Goal: Task Accomplishment & Management: Manage account settings

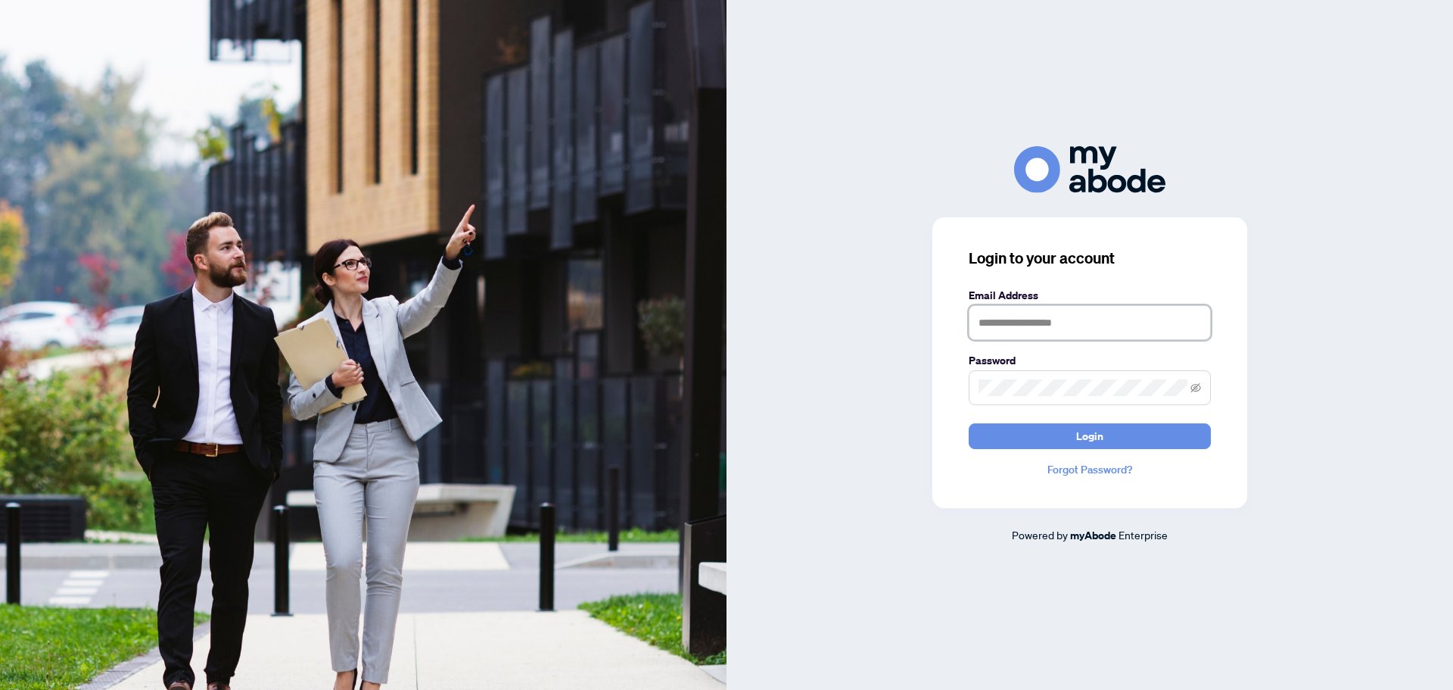
click at [1073, 318] on input "text" at bounding box center [1090, 322] width 242 height 35
type input "*"
type input "**********"
click at [969, 423] on button "Login" at bounding box center [1090, 436] width 242 height 26
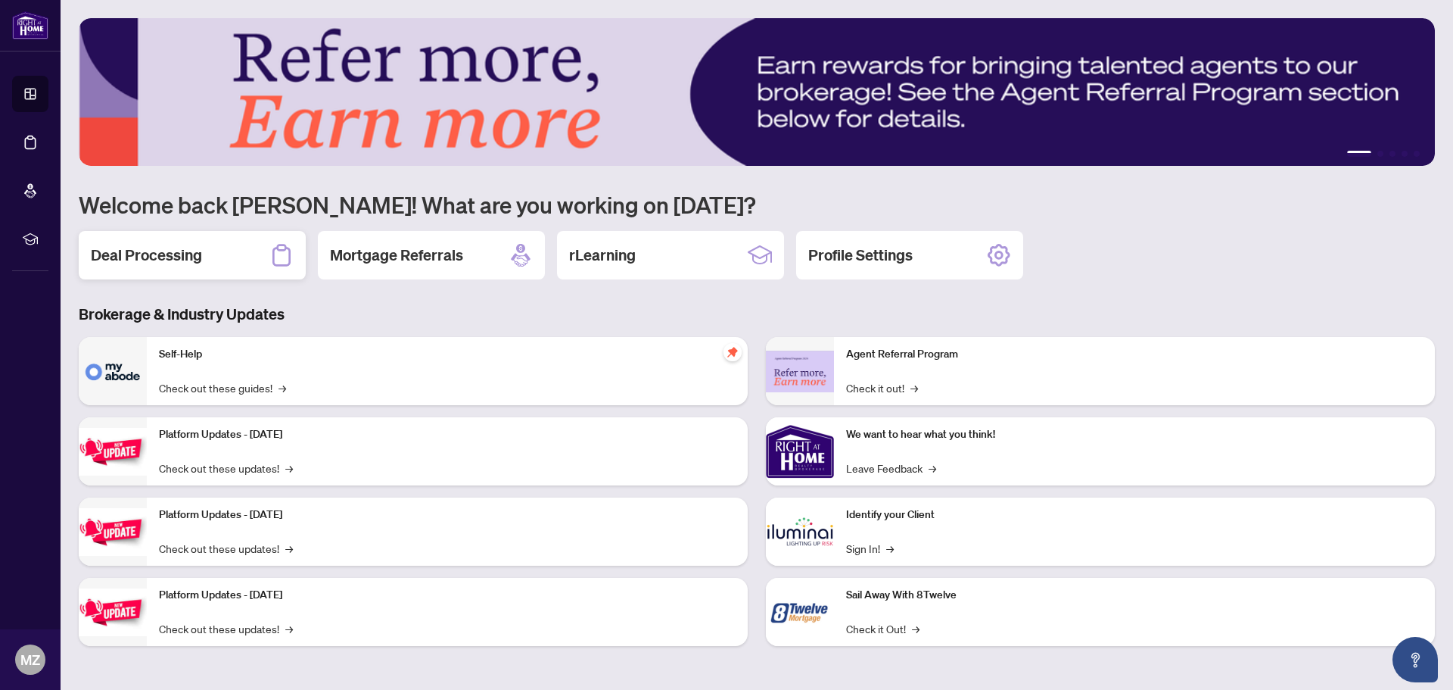
click at [188, 266] on h2 "Deal Processing" at bounding box center [146, 255] width 111 height 21
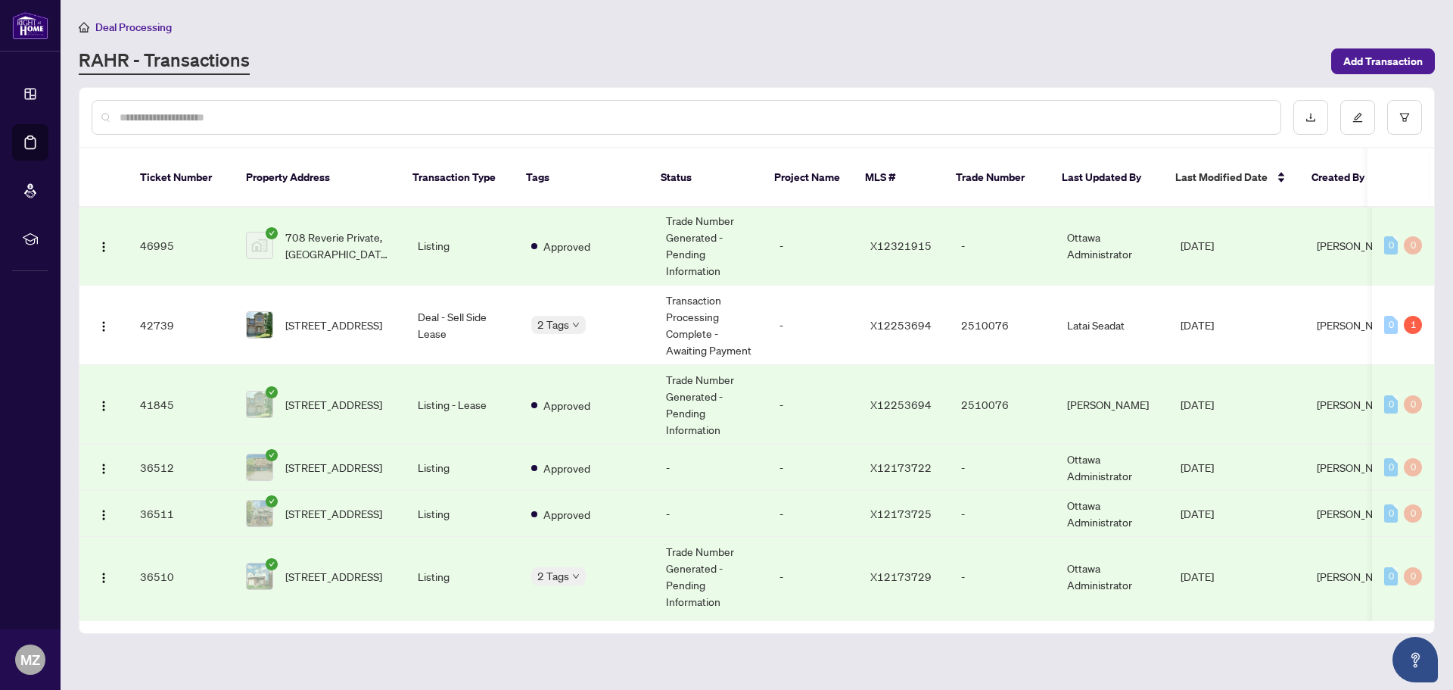
scroll to position [379, 0]
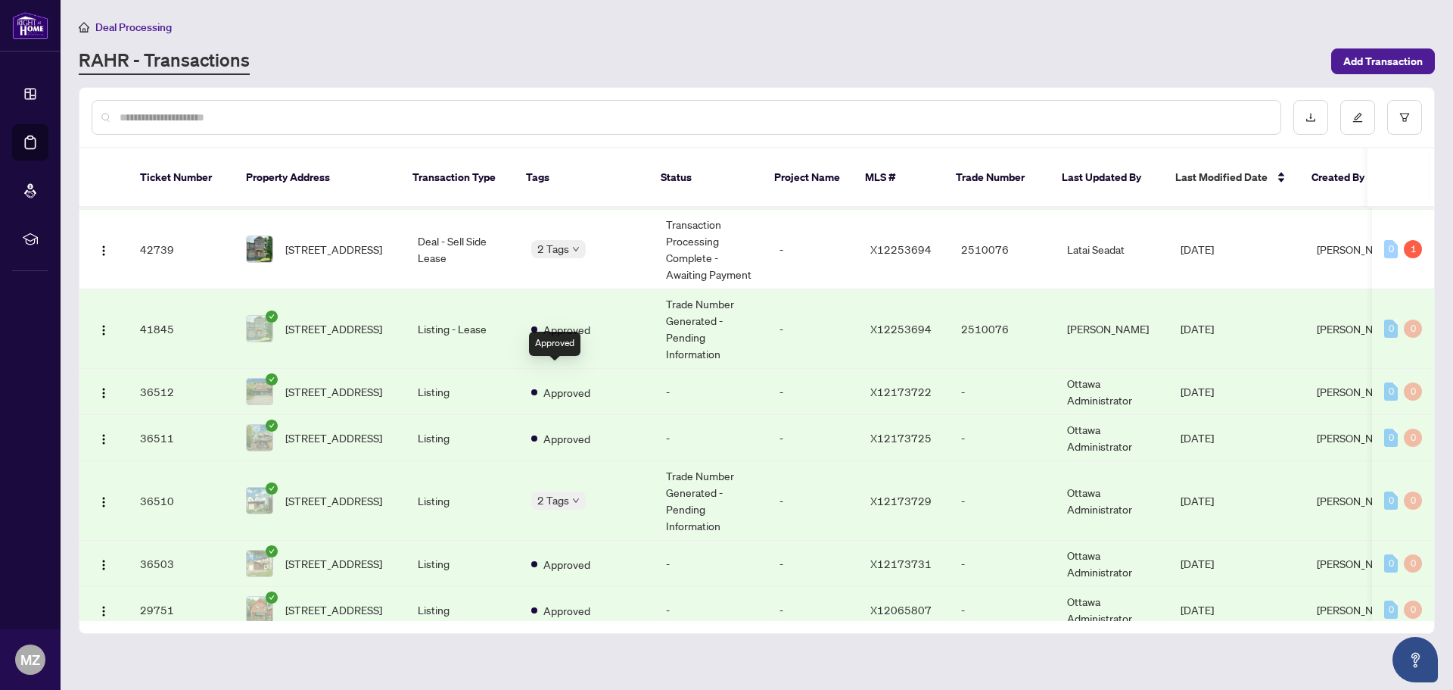
click at [569, 384] on span "Approved" at bounding box center [567, 392] width 47 height 17
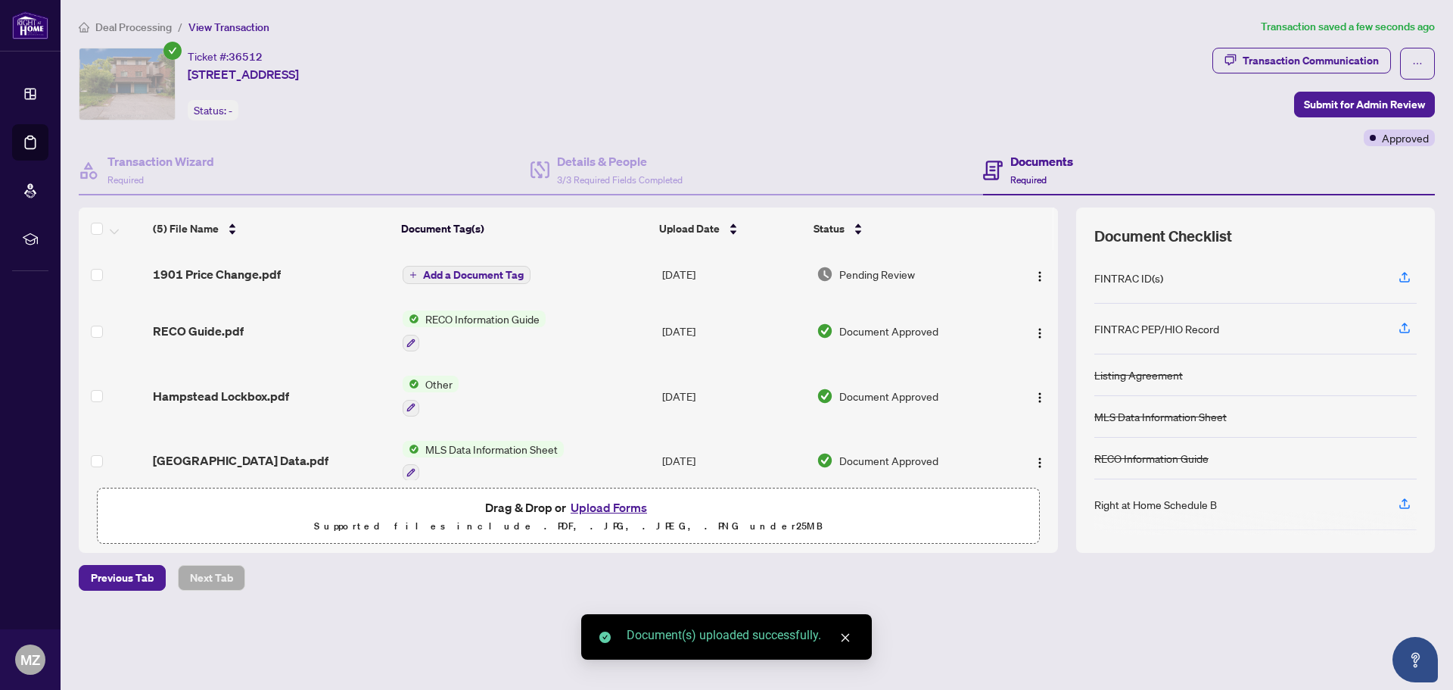
click at [503, 279] on span "Add a Document Tag" at bounding box center [473, 274] width 101 height 11
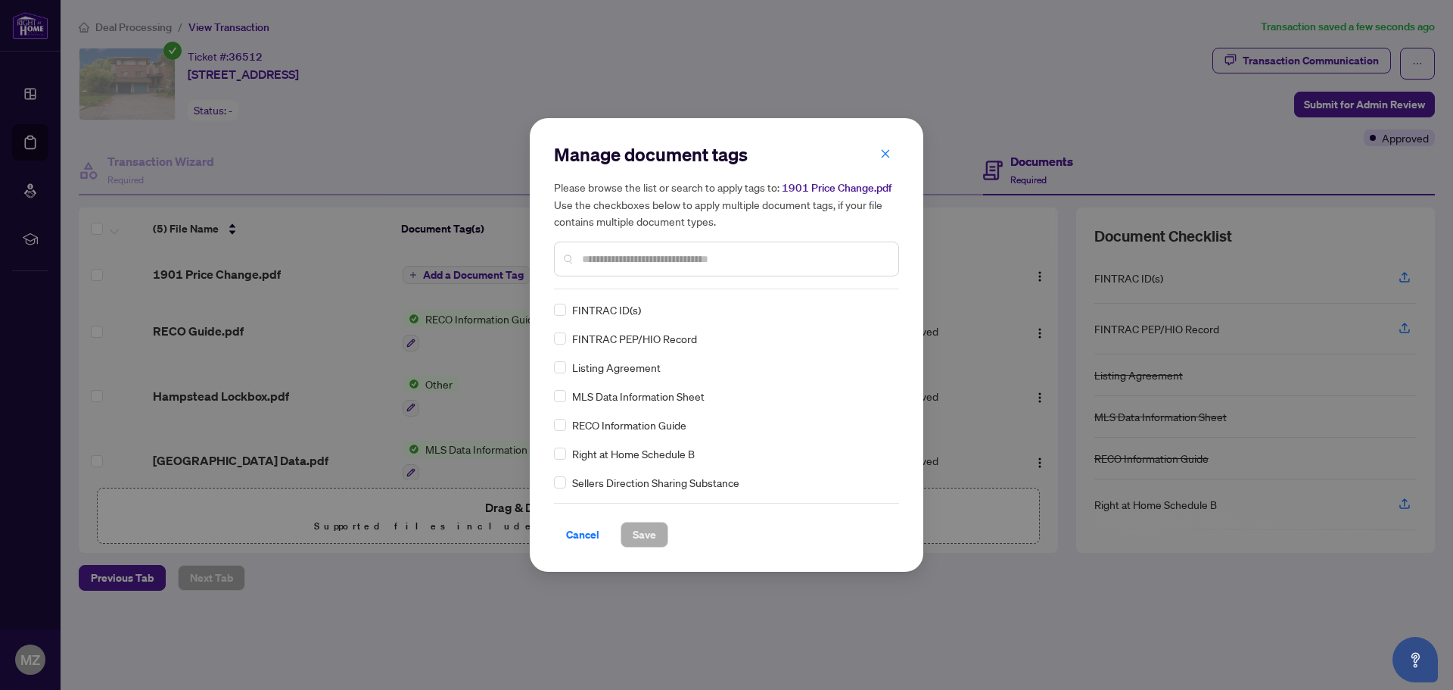
click at [633, 291] on div "Manage document tags Please browse the list or search to apply tags to: 1901 Pr…" at bounding box center [726, 344] width 345 height 405
click at [643, 263] on input "text" at bounding box center [734, 259] width 304 height 17
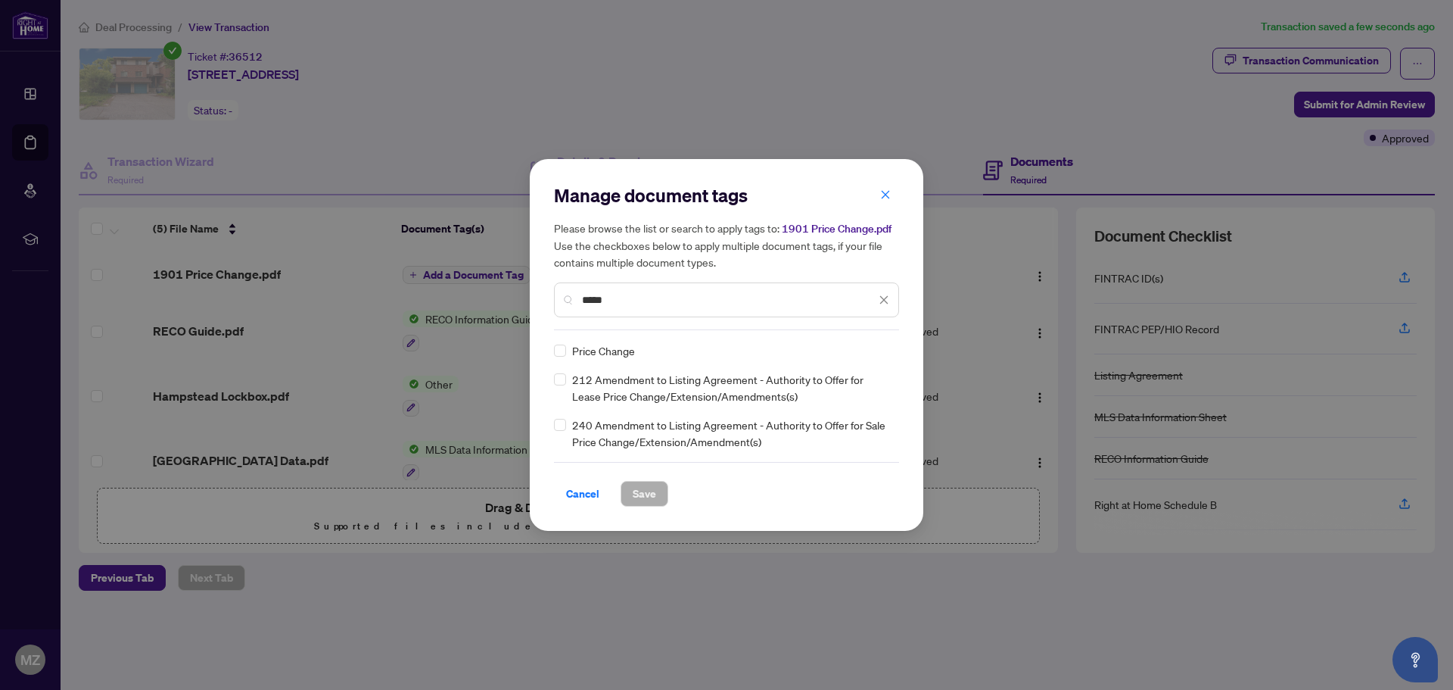
type input "*****"
click at [651, 501] on span "Save" at bounding box center [644, 493] width 23 height 24
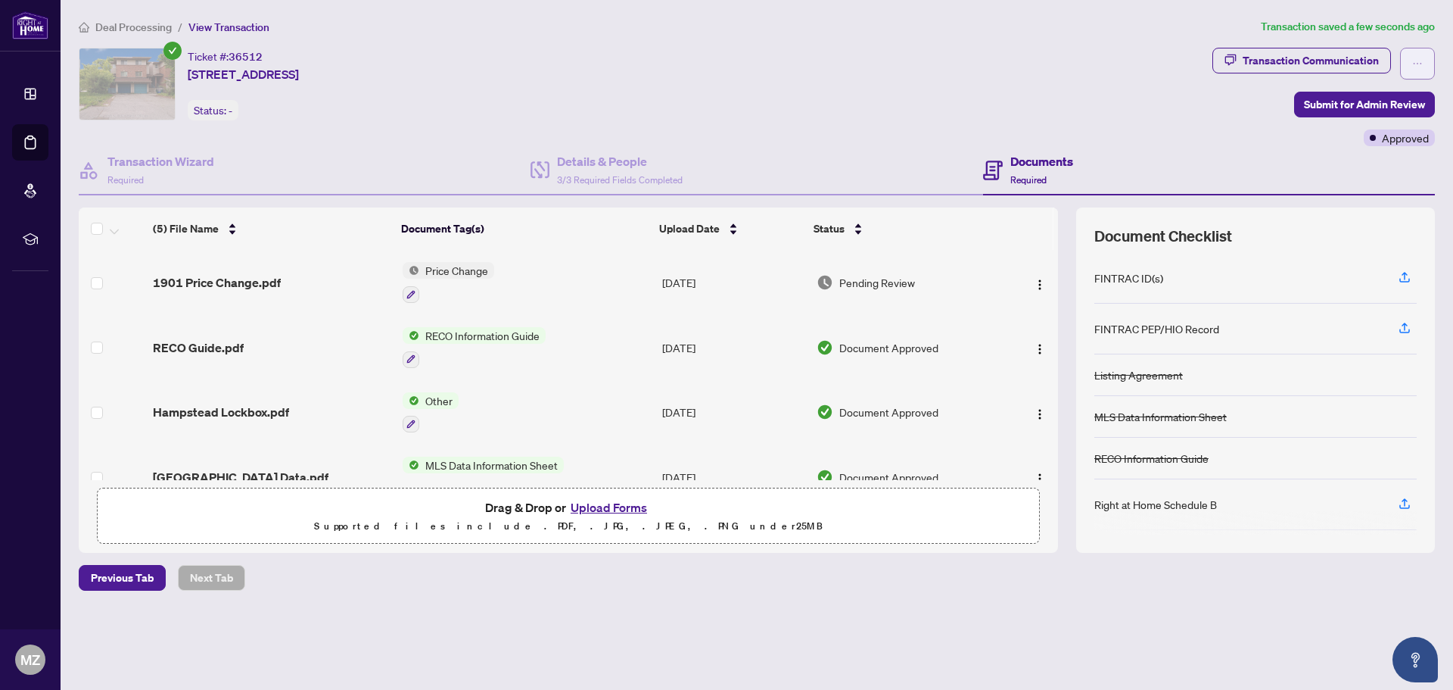
click at [1418, 64] on icon "ellipsis" at bounding box center [1418, 63] width 11 height 11
drag, startPoint x: 1125, startPoint y: 136, endPoint x: 724, endPoint y: 136, distance: 400.5
click at [1124, 136] on div "Ticket #: 36512 [STREET_ADDRESS] Status: -" at bounding box center [643, 97] width 1134 height 98
click at [143, 26] on span "Deal Processing" at bounding box center [133, 27] width 76 height 14
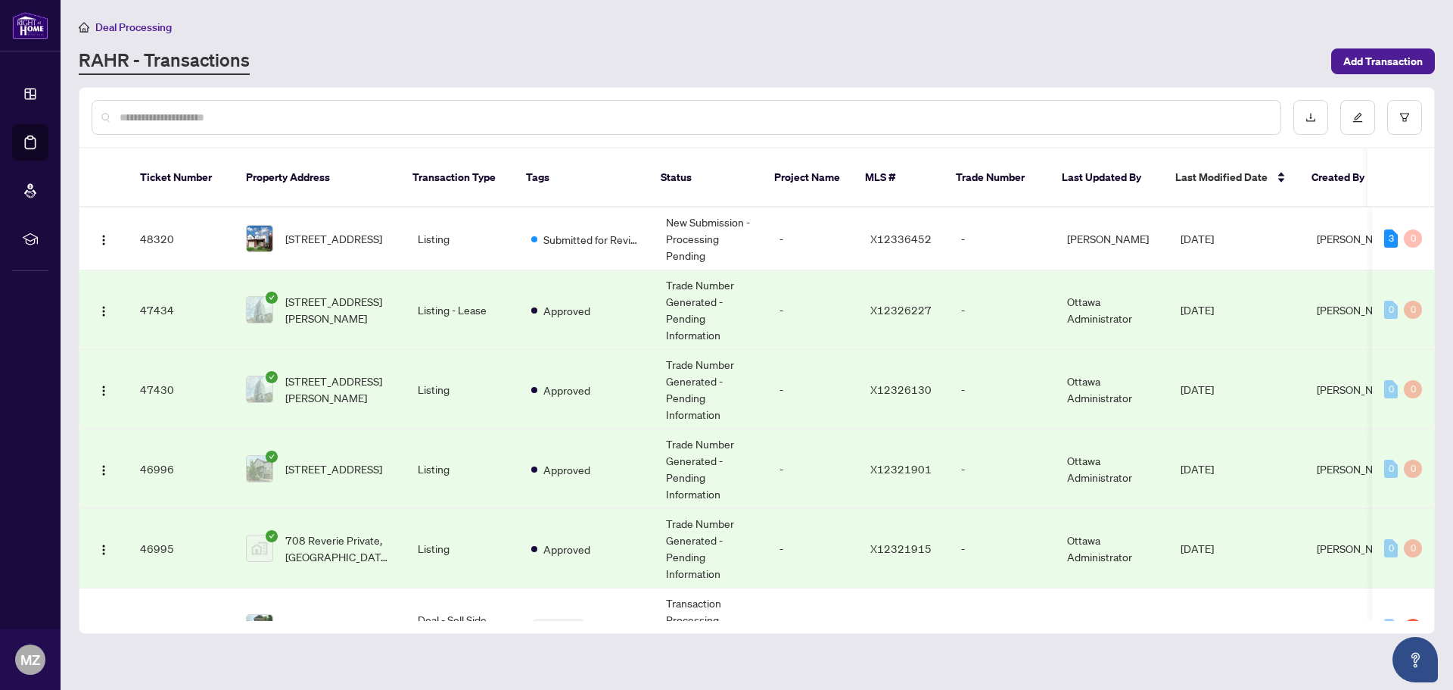
click at [273, 129] on div at bounding box center [687, 117] width 1190 height 35
click at [280, 118] on input "text" at bounding box center [694, 117] width 1149 height 17
type input "***"
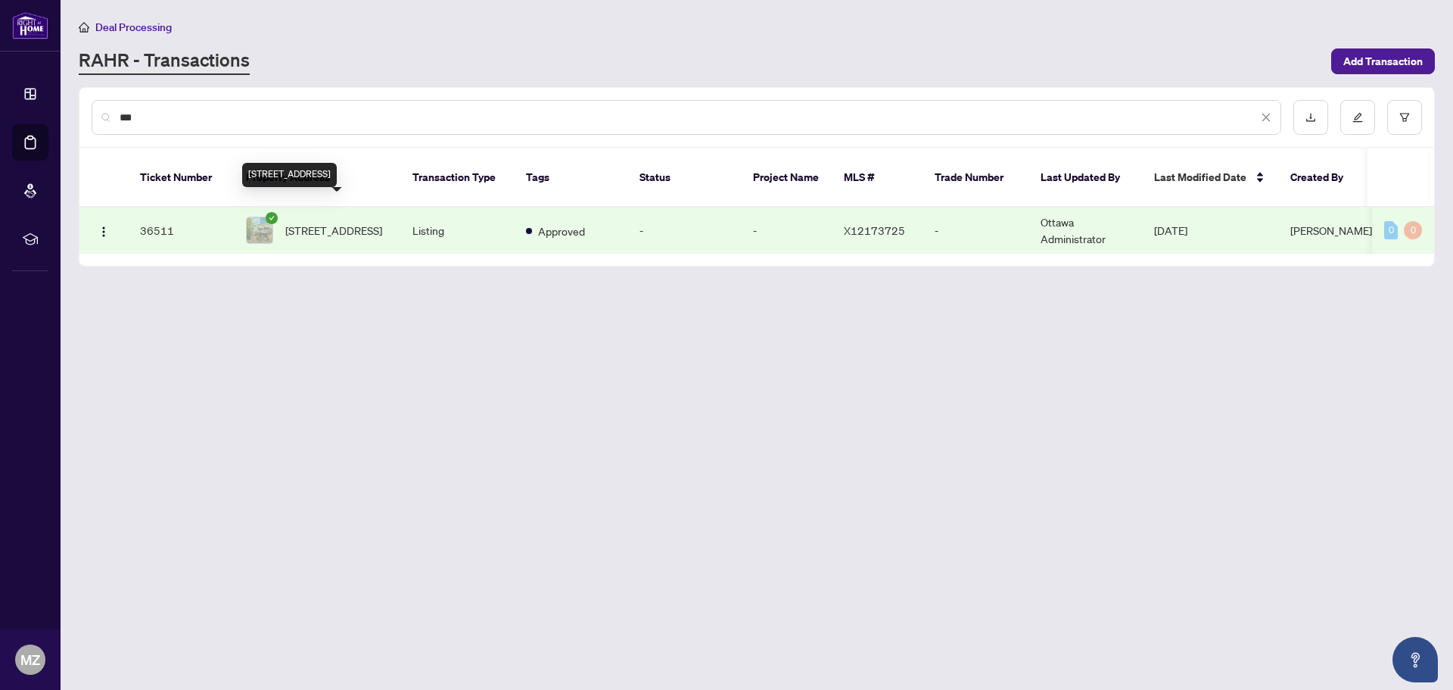
click at [348, 222] on span "[STREET_ADDRESS]" at bounding box center [333, 230] width 97 height 17
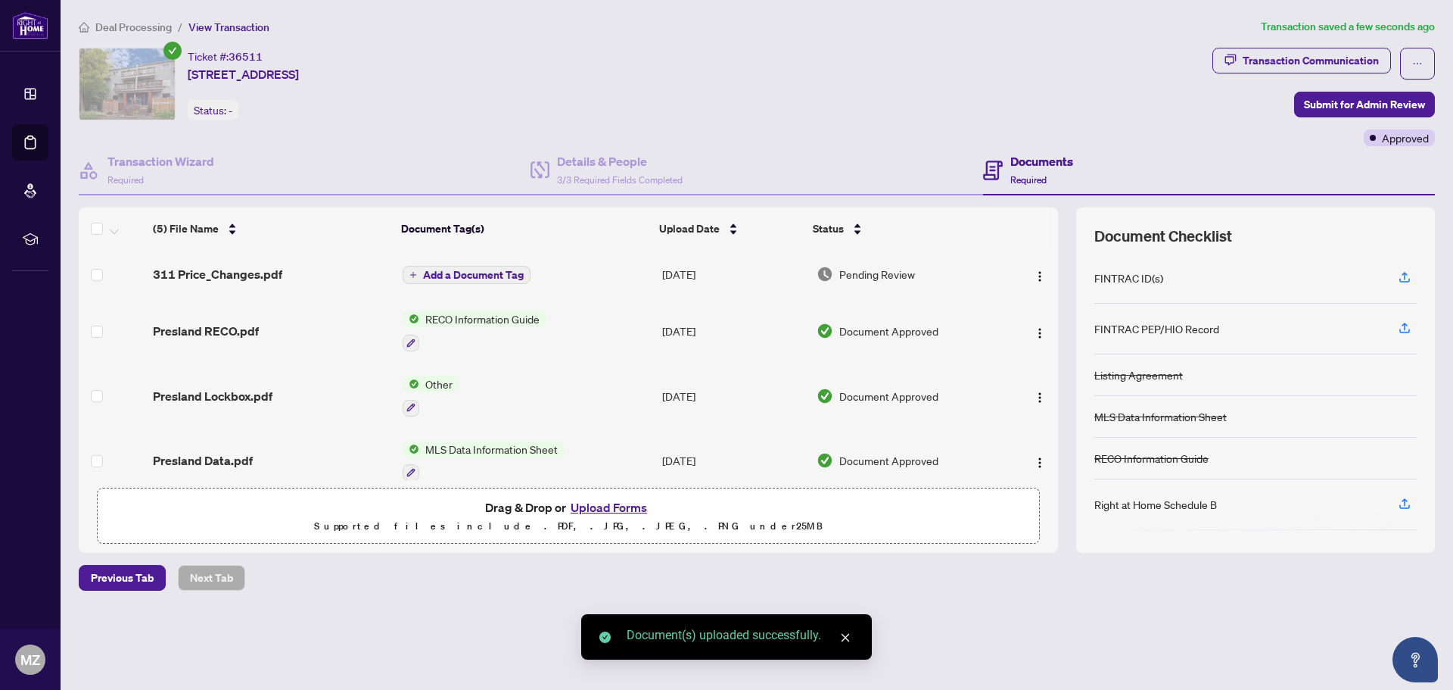
click at [472, 269] on span "Add a Document Tag" at bounding box center [473, 274] width 101 height 11
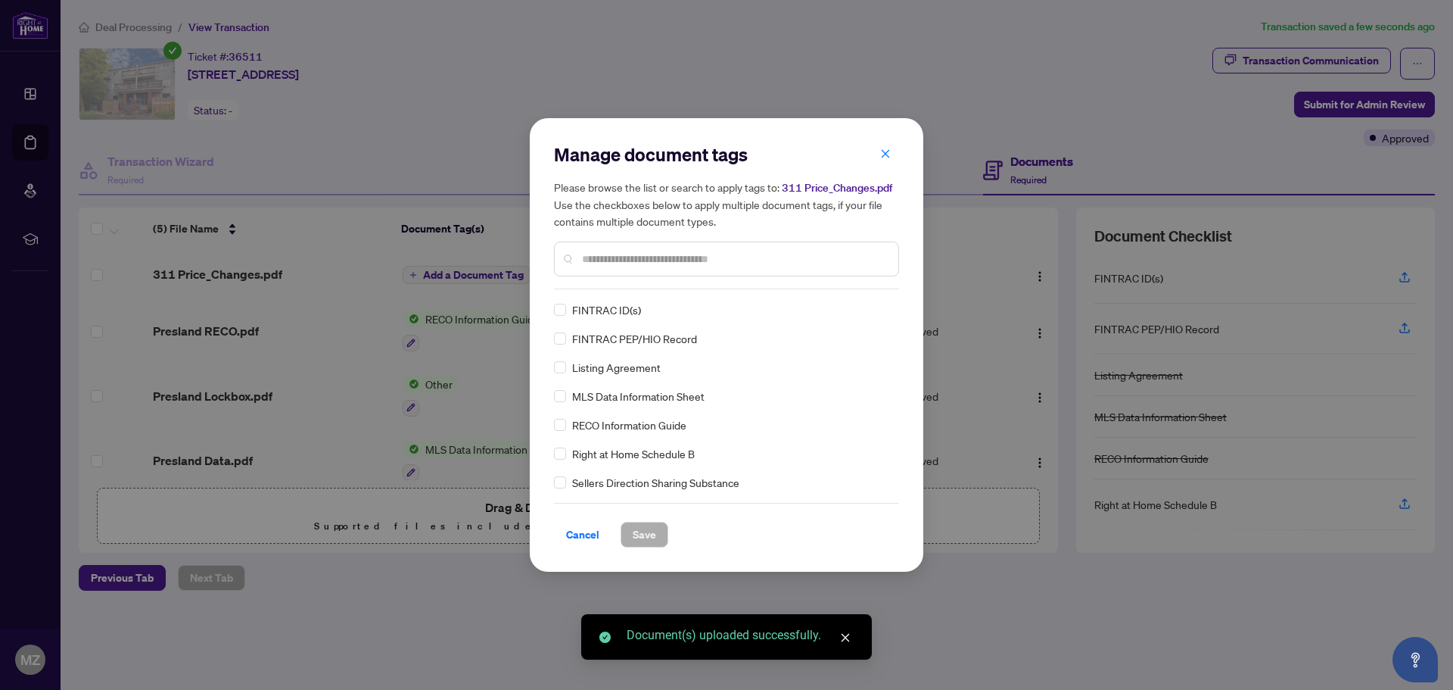
click at [618, 293] on div "Manage document tags Please browse the list or search to apply tags to: 311 Pri…" at bounding box center [726, 344] width 345 height 405
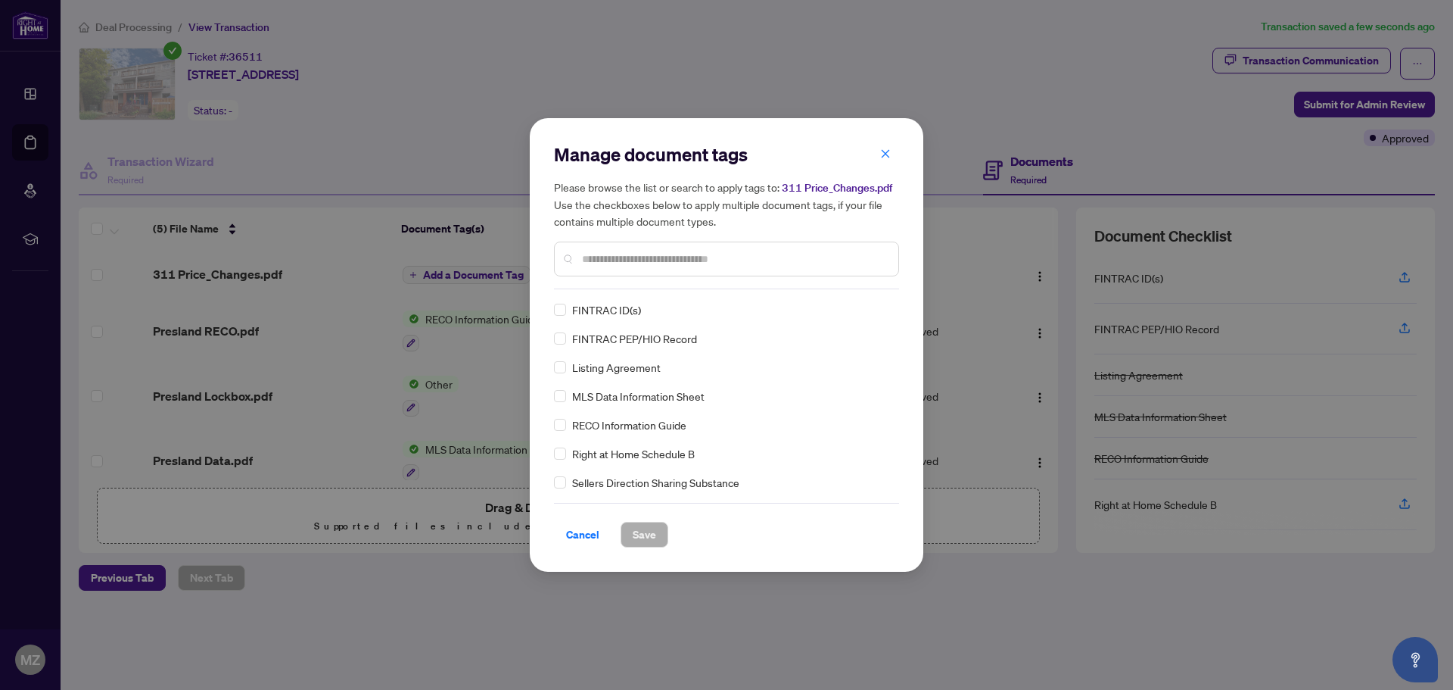
click at [693, 254] on input "text" at bounding box center [734, 259] width 304 height 17
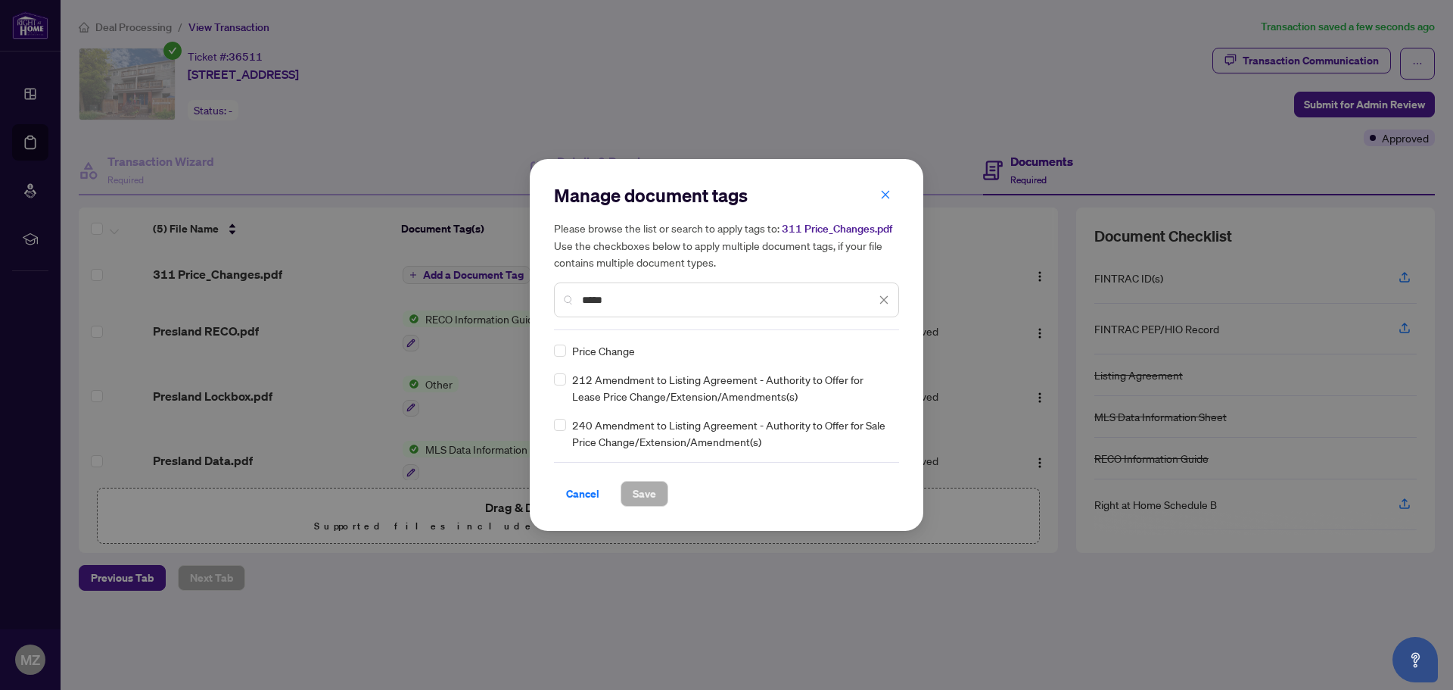
type input "*****"
click at [651, 492] on span "Save" at bounding box center [644, 493] width 23 height 24
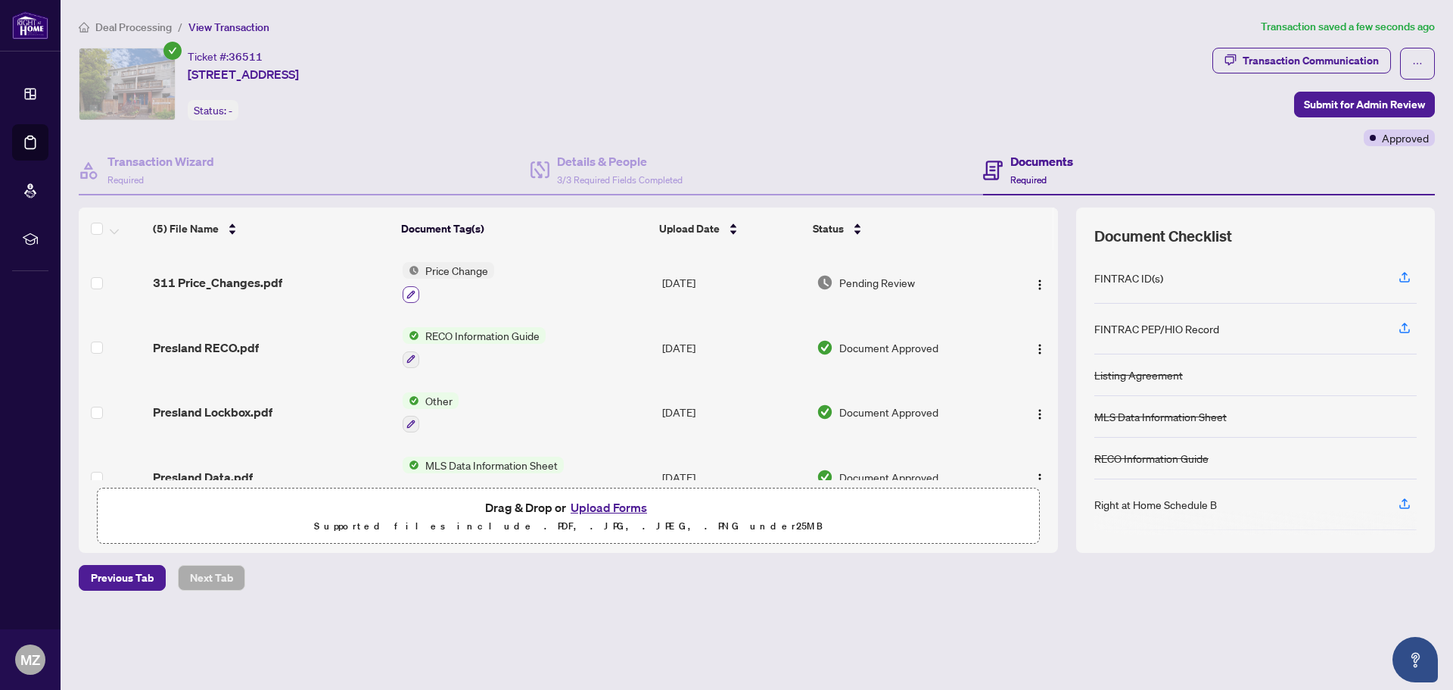
click at [413, 293] on icon "button" at bounding box center [411, 294] width 9 height 9
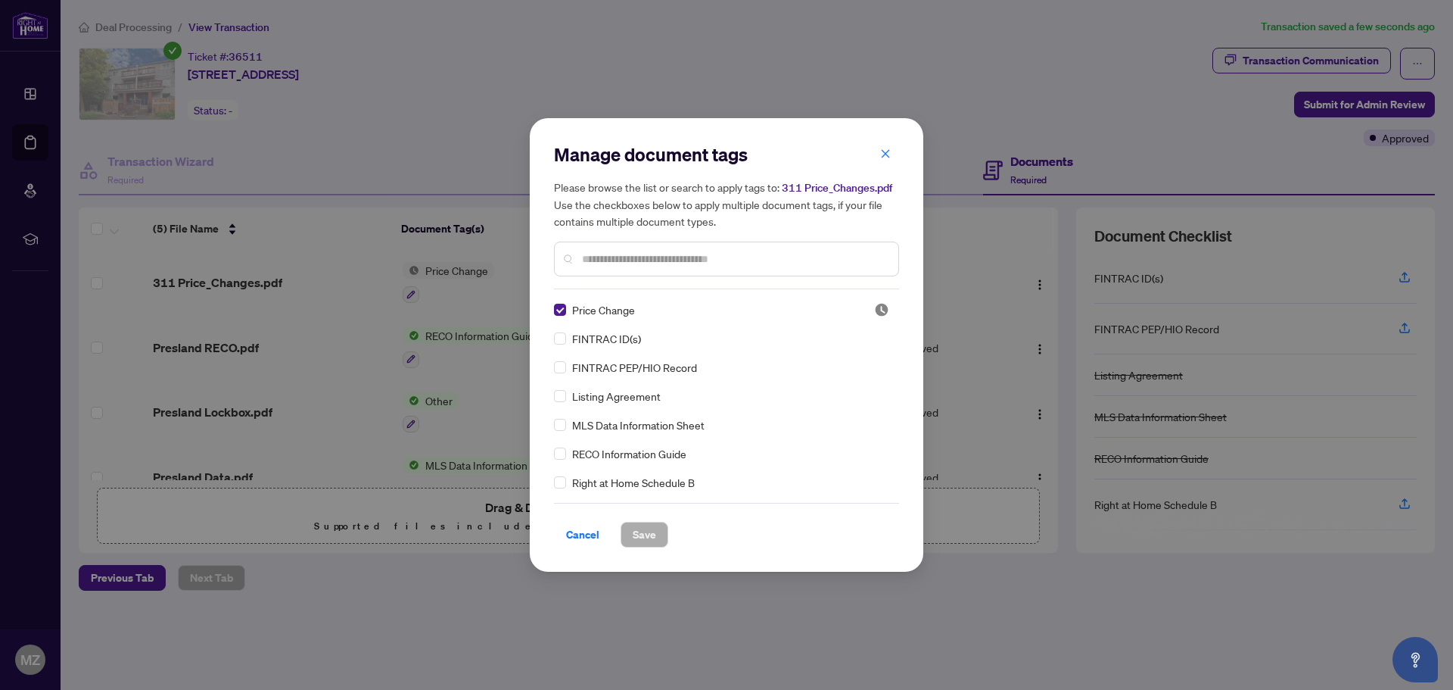
click at [683, 260] on input "text" at bounding box center [734, 259] width 304 height 17
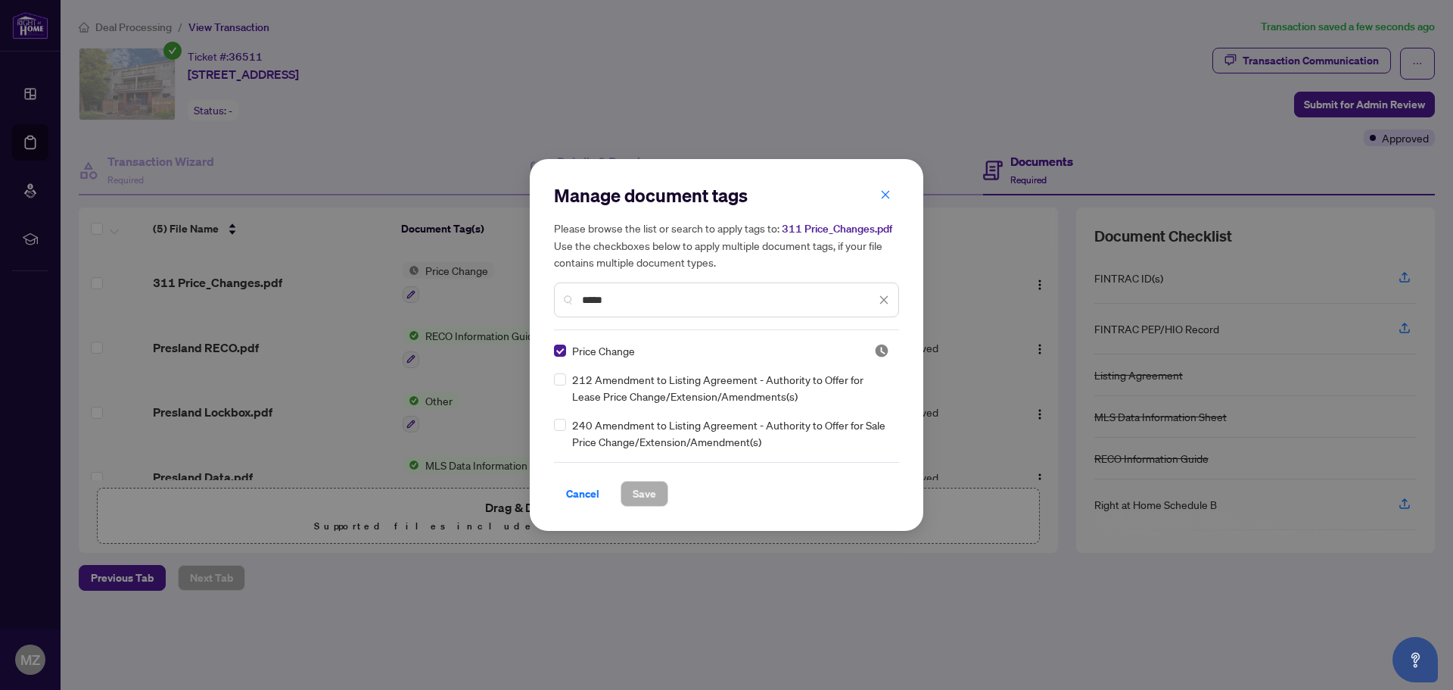
type input "*****"
click at [638, 484] on span "Save" at bounding box center [644, 493] width 23 height 24
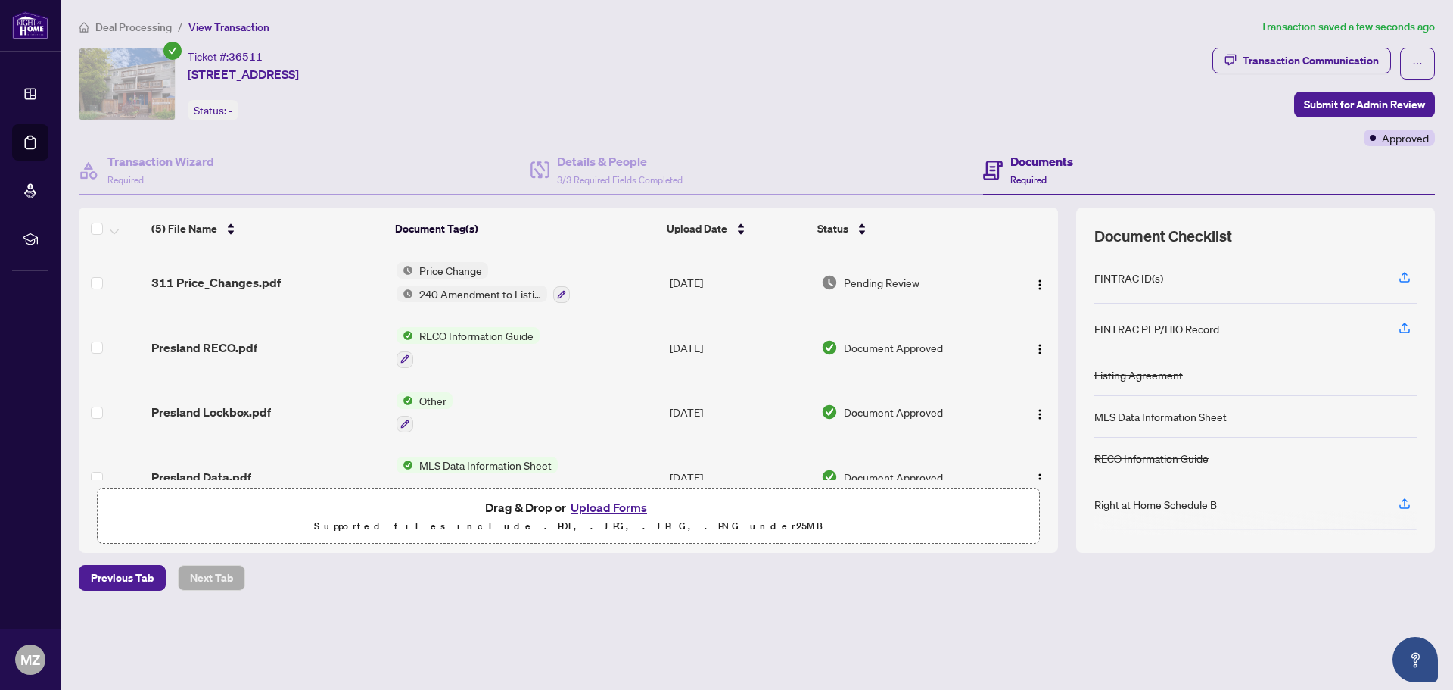
click at [134, 27] on span "Deal Processing" at bounding box center [133, 27] width 76 height 14
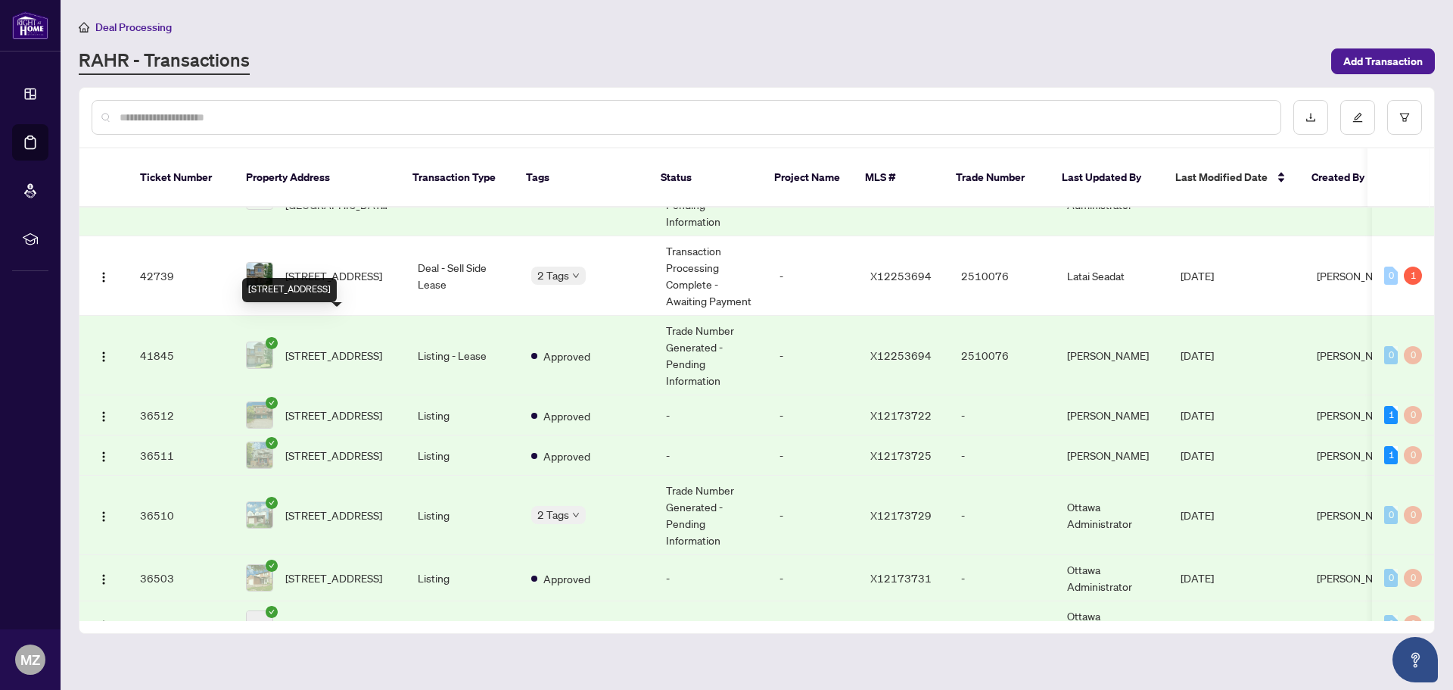
scroll to position [379, 0]
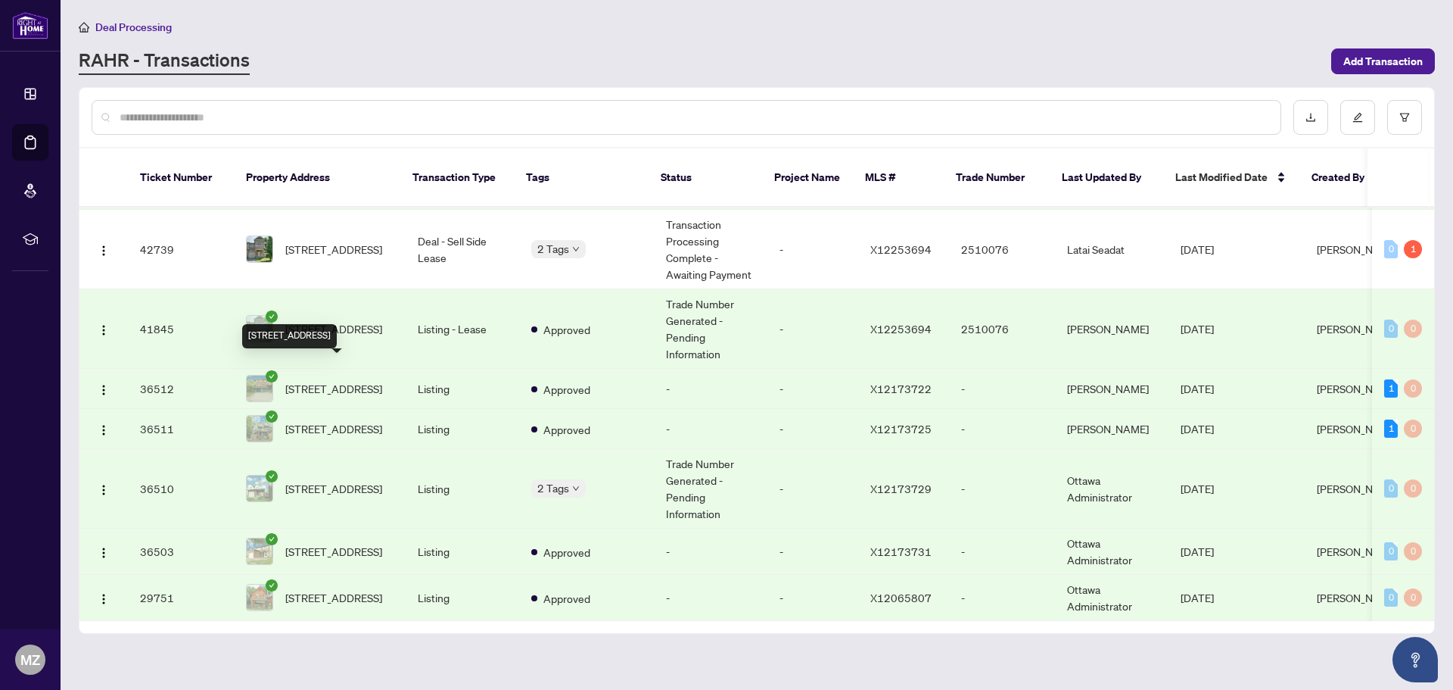
click at [347, 380] on span "[STREET_ADDRESS]" at bounding box center [333, 388] width 97 height 17
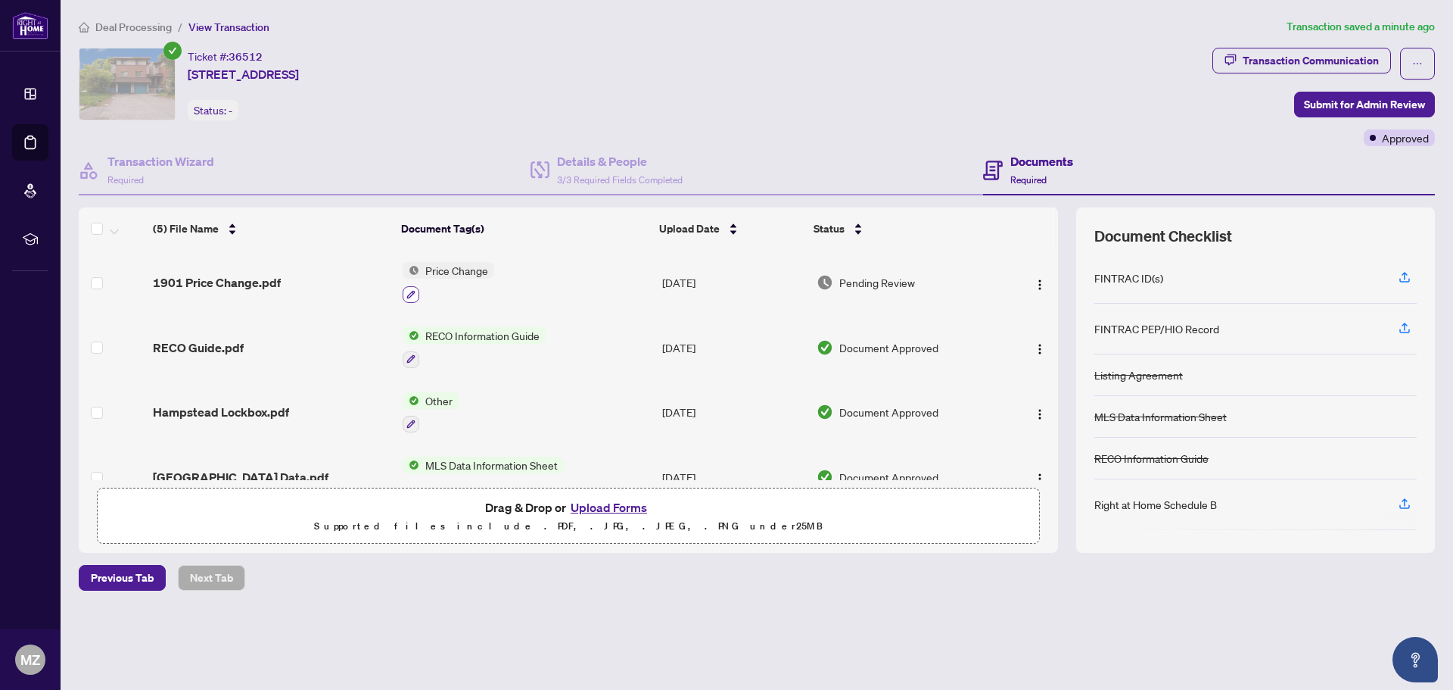
click at [415, 291] on button "button" at bounding box center [411, 294] width 17 height 17
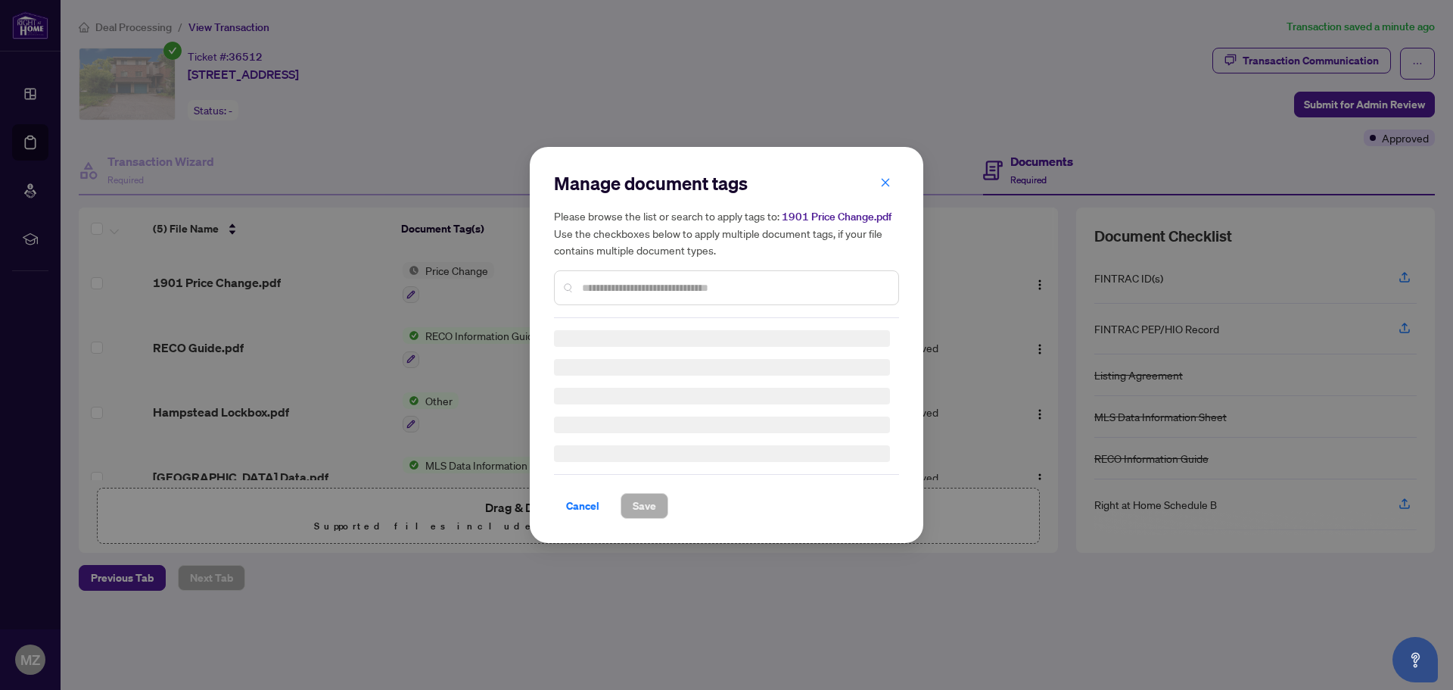
click at [671, 291] on input "text" at bounding box center [734, 287] width 304 height 17
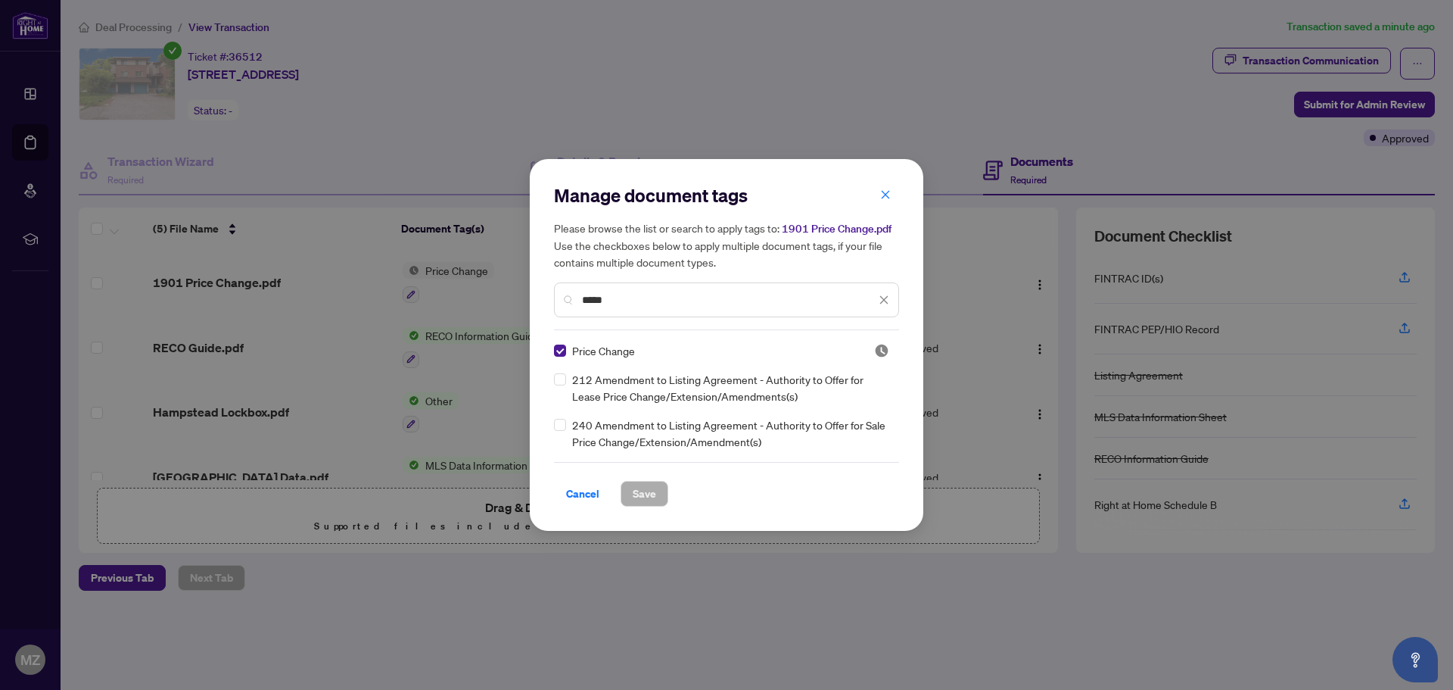
type input "*****"
click at [651, 495] on span "Save" at bounding box center [644, 493] width 23 height 24
